Goal: Information Seeking & Learning: Learn about a topic

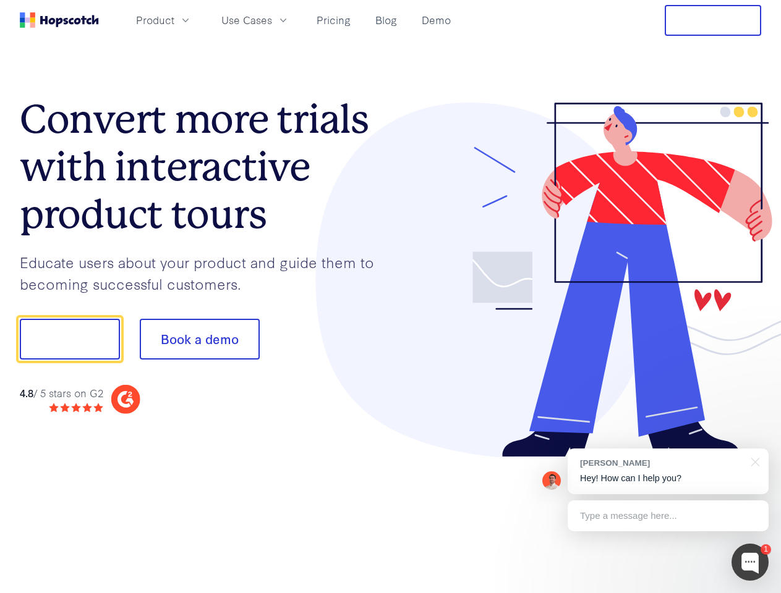
click at [391, 297] on div at bounding box center [576, 280] width 371 height 355
click at [174, 20] on span "Product" at bounding box center [155, 19] width 38 height 15
click at [272, 20] on span "Use Cases" at bounding box center [246, 19] width 51 height 15
click at [713, 20] on button "Free Trial" at bounding box center [712, 20] width 96 height 31
click at [69, 339] on button "Show me!" at bounding box center [70, 339] width 100 height 41
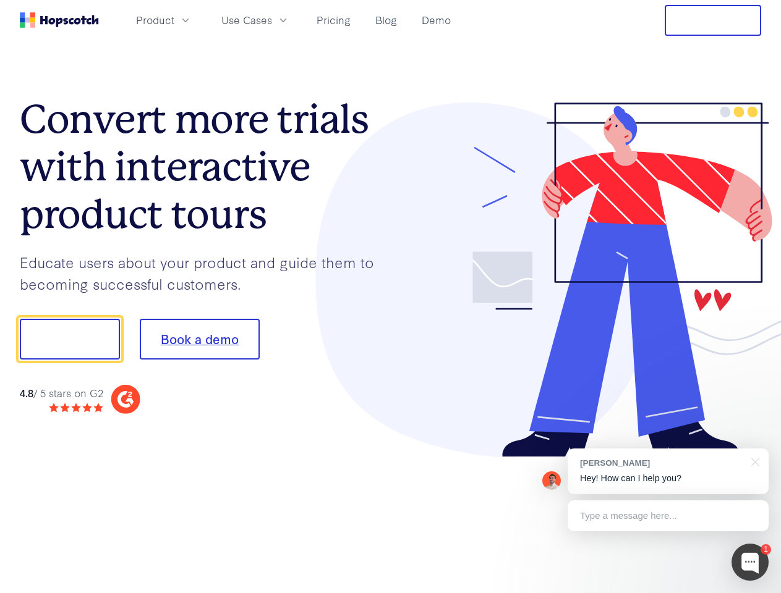
click at [199, 339] on button "Book a demo" at bounding box center [200, 339] width 120 height 41
click at [750, 562] on div at bounding box center [749, 562] width 37 height 37
click at [667, 593] on div "1 [PERSON_NAME] Hey! How can I help you? Type a message here... Free live chat …" at bounding box center [390, 593] width 781 height 0
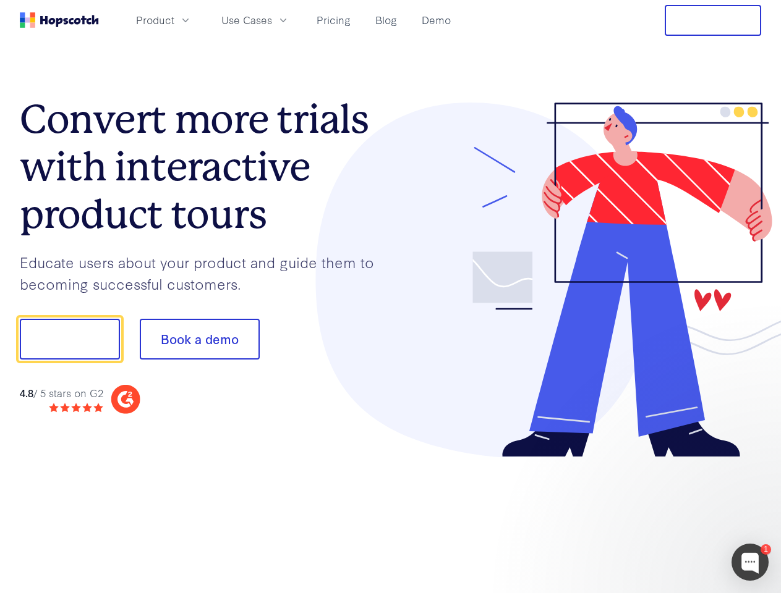
click at [753, 461] on div at bounding box center [652, 420] width 232 height 247
click at [667, 516] on div at bounding box center [652, 420] width 232 height 247
